Goal: Transaction & Acquisition: Purchase product/service

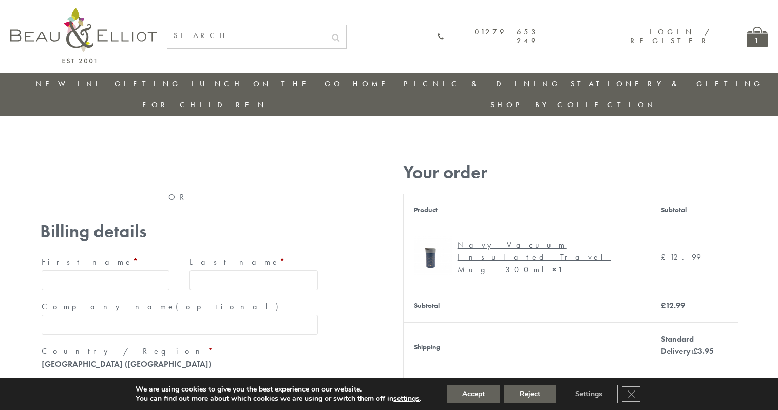
type input "[EMAIL_ADDRESS][DOMAIN_NAME]"
type input "[PERSON_NAME]"
type input "23, [GEOGRAPHIC_DATA], [GEOGRAPHIC_DATA]"
type input "[GEOGRAPHIC_DATA]"
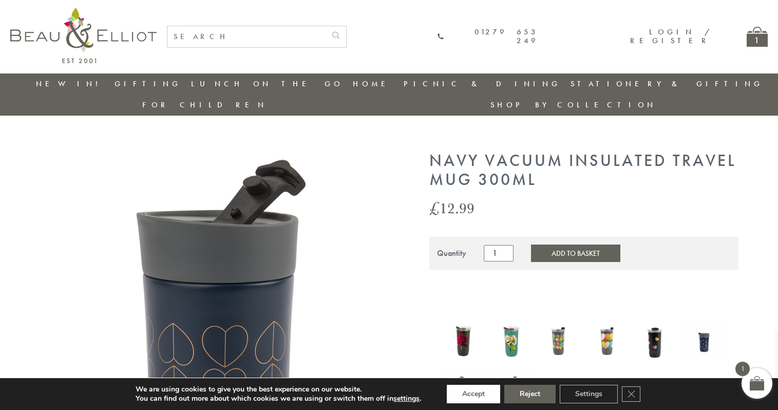
click at [474, 394] on button "Accept" at bounding box center [473, 394] width 53 height 18
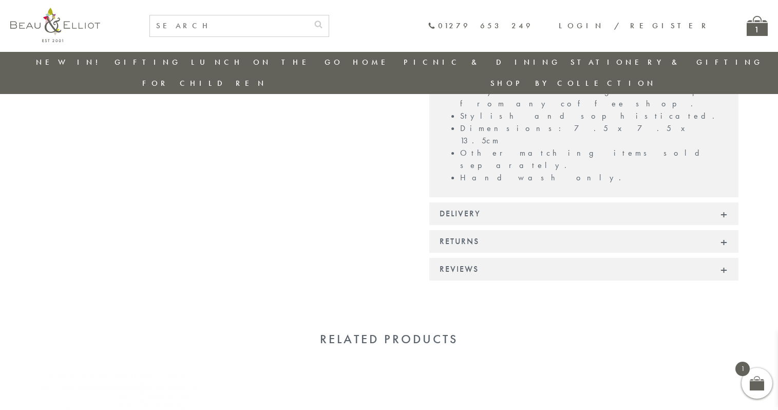
scroll to position [793, 0]
